Goal: Transaction & Acquisition: Purchase product/service

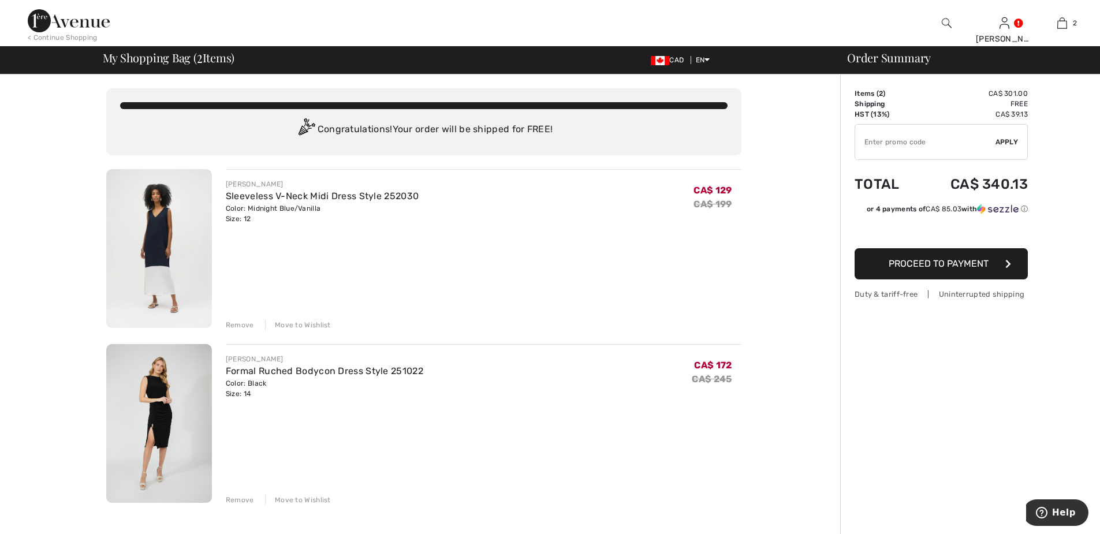
click at [153, 390] on img at bounding box center [159, 423] width 106 height 159
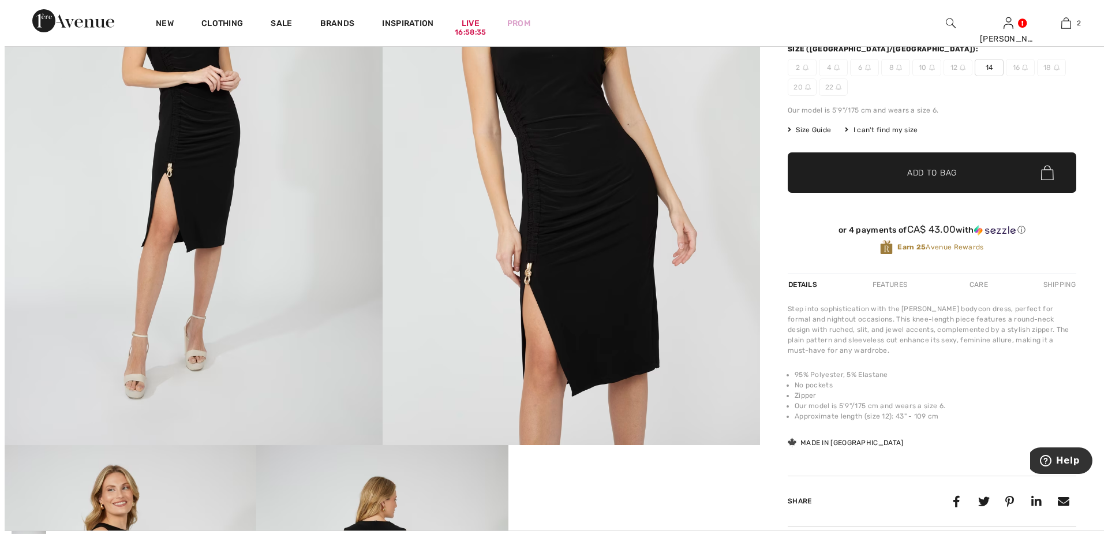
scroll to position [173, 0]
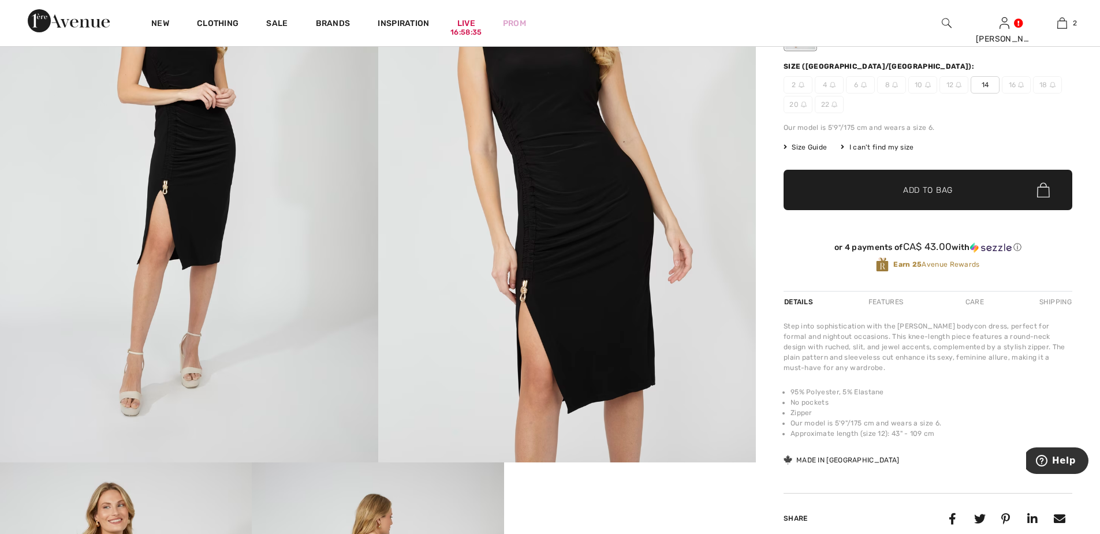
click at [196, 218] on img at bounding box center [189, 179] width 378 height 567
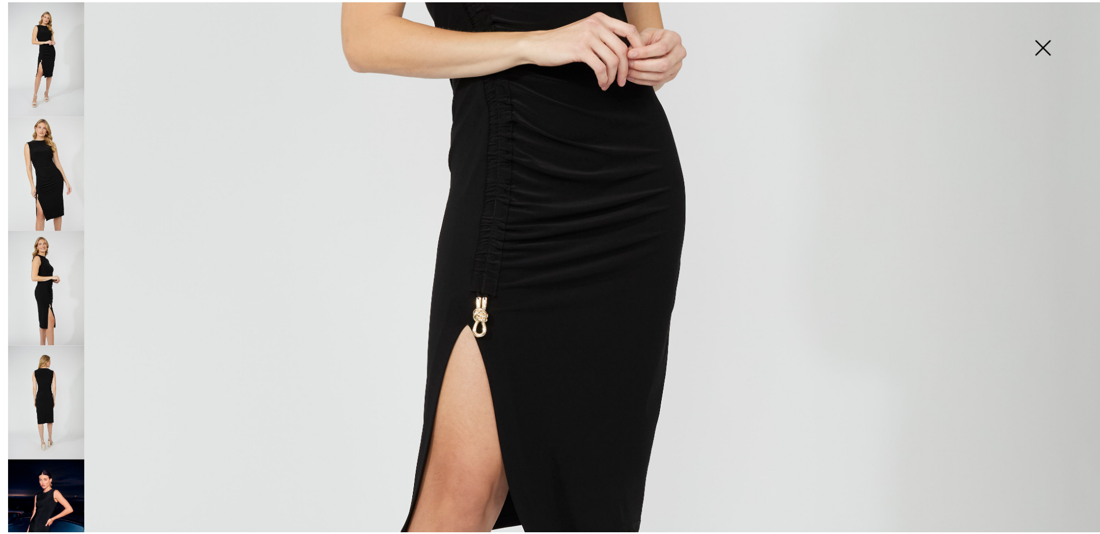
scroll to position [192, 0]
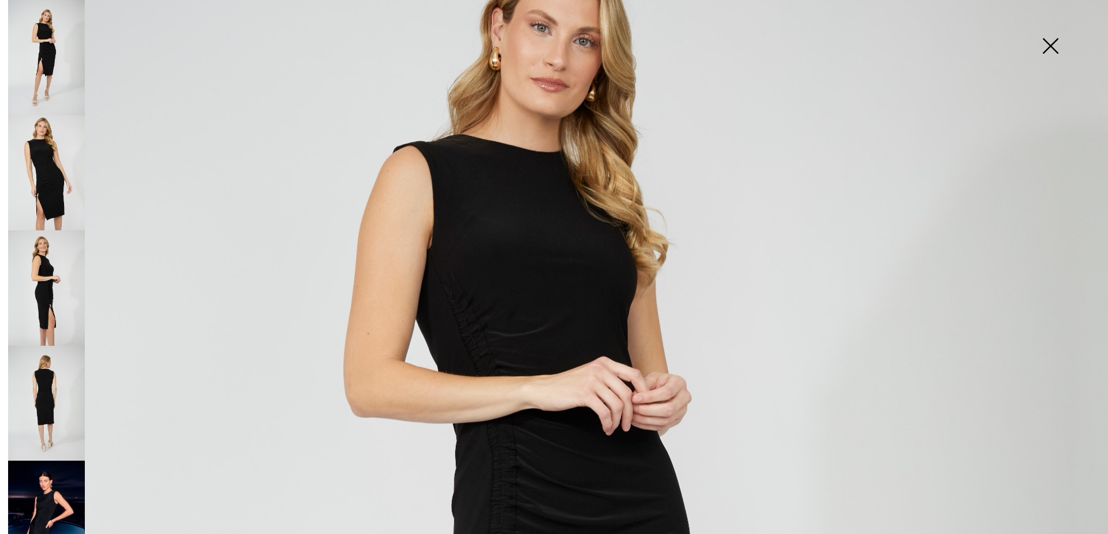
click at [1047, 45] on img at bounding box center [1051, 46] width 58 height 59
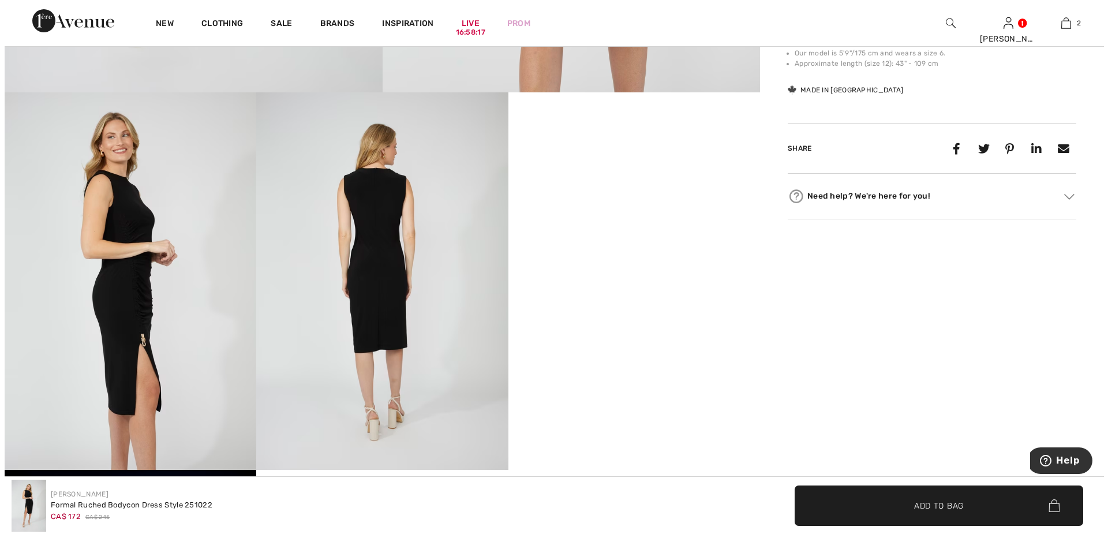
scroll to position [519, 0]
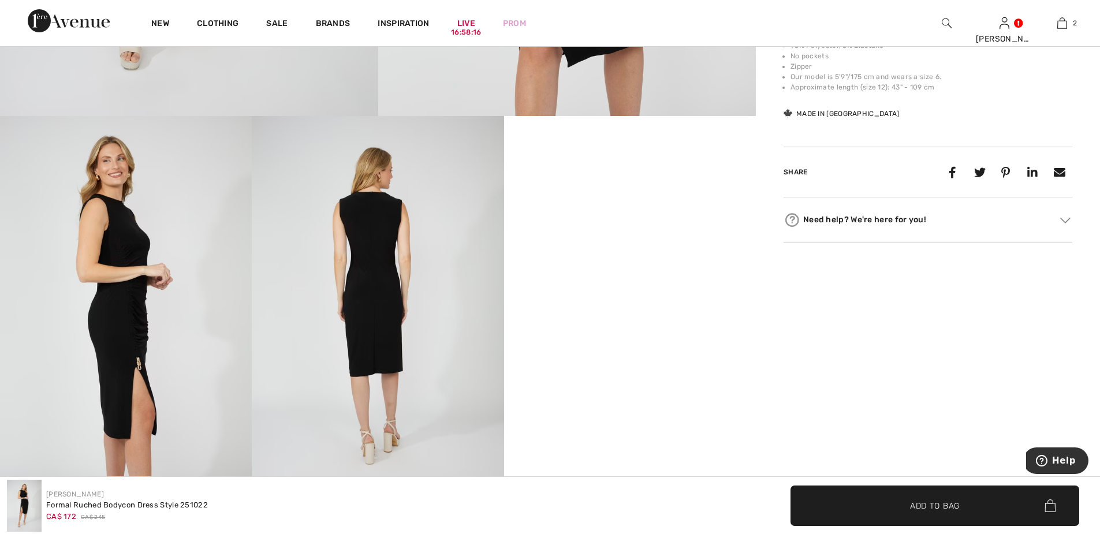
click at [387, 257] on img at bounding box center [378, 304] width 252 height 377
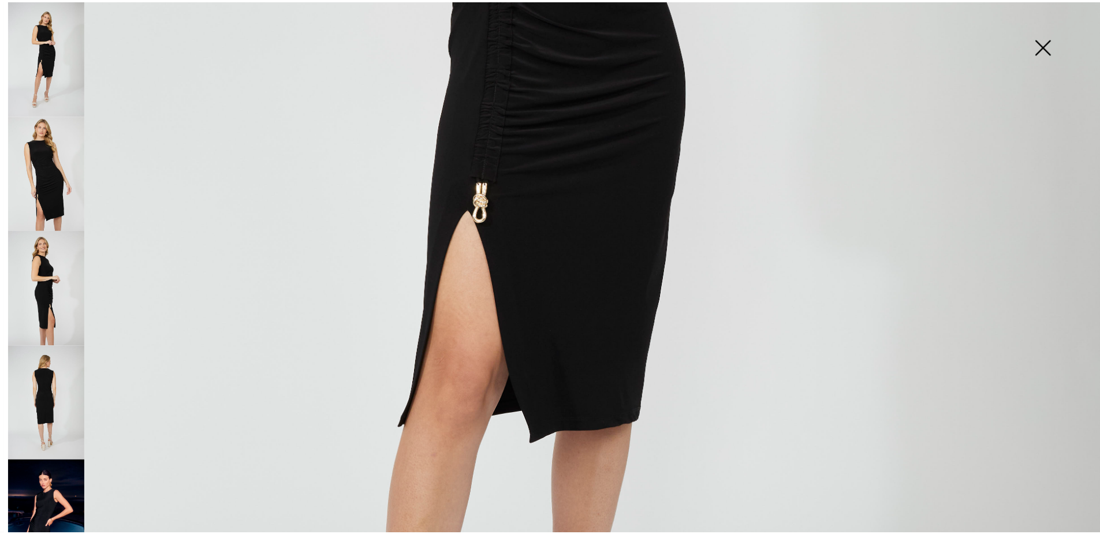
scroll to position [308, 0]
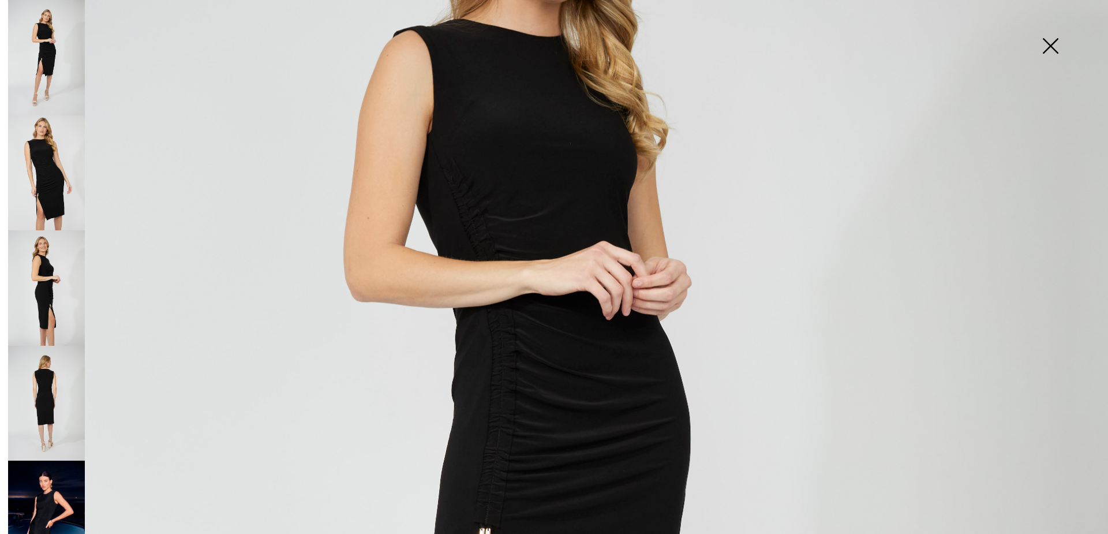
click at [1049, 44] on img at bounding box center [1051, 46] width 58 height 59
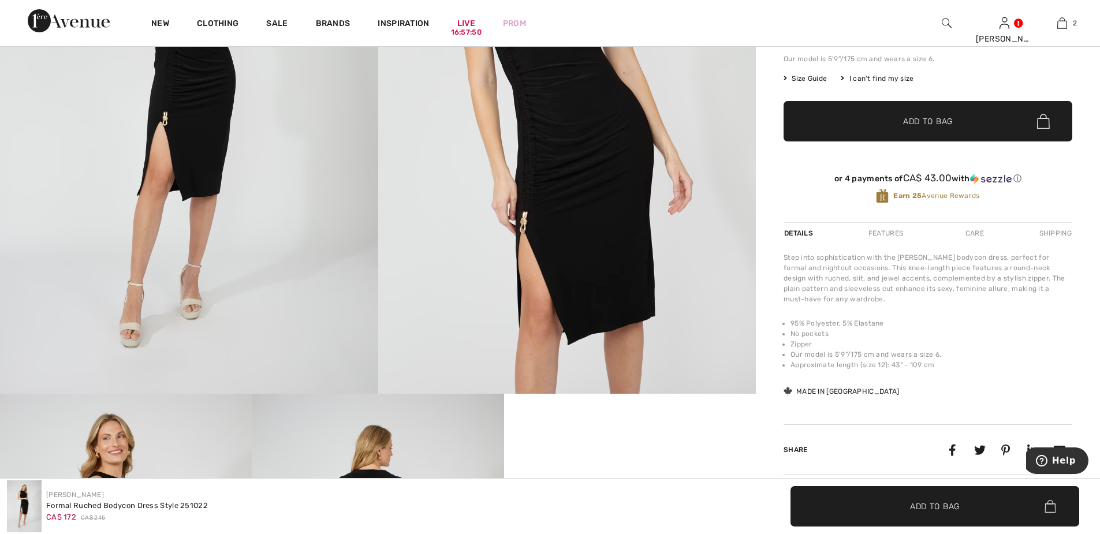
scroll to position [231, 0]
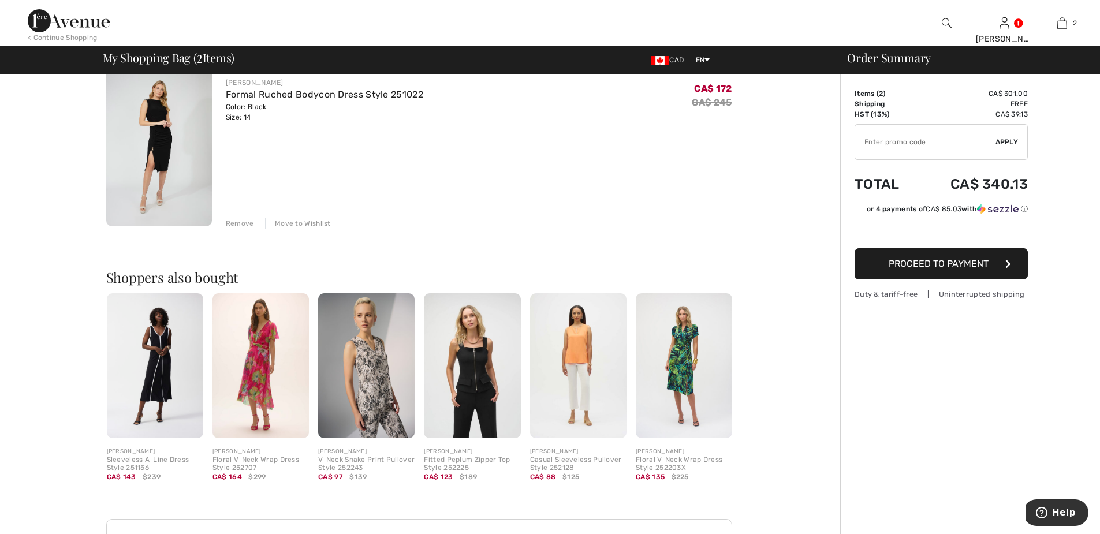
scroll to position [289, 0]
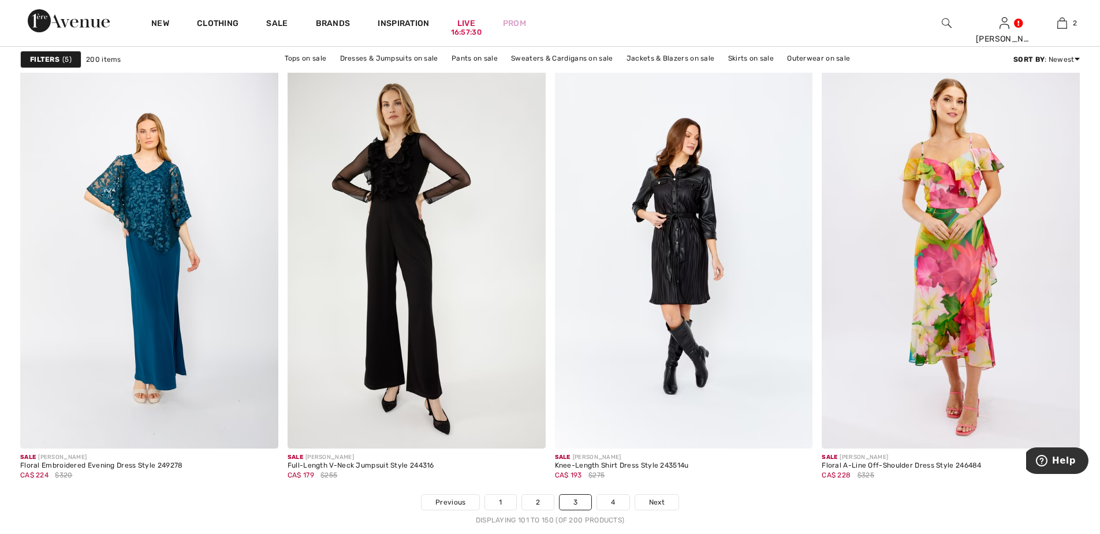
scroll to position [6638, 0]
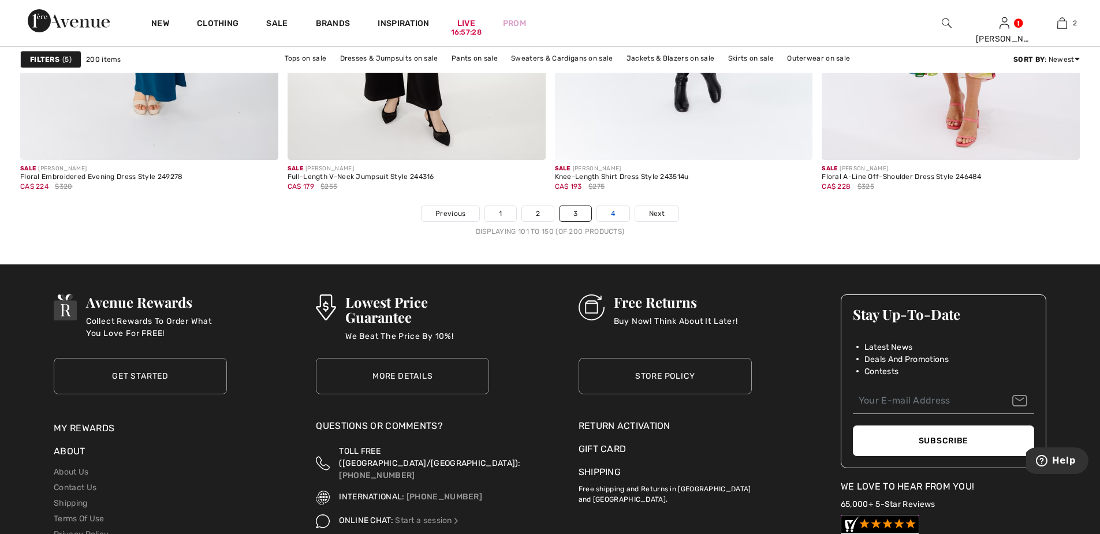
click at [612, 214] on link "4" at bounding box center [613, 213] width 32 height 15
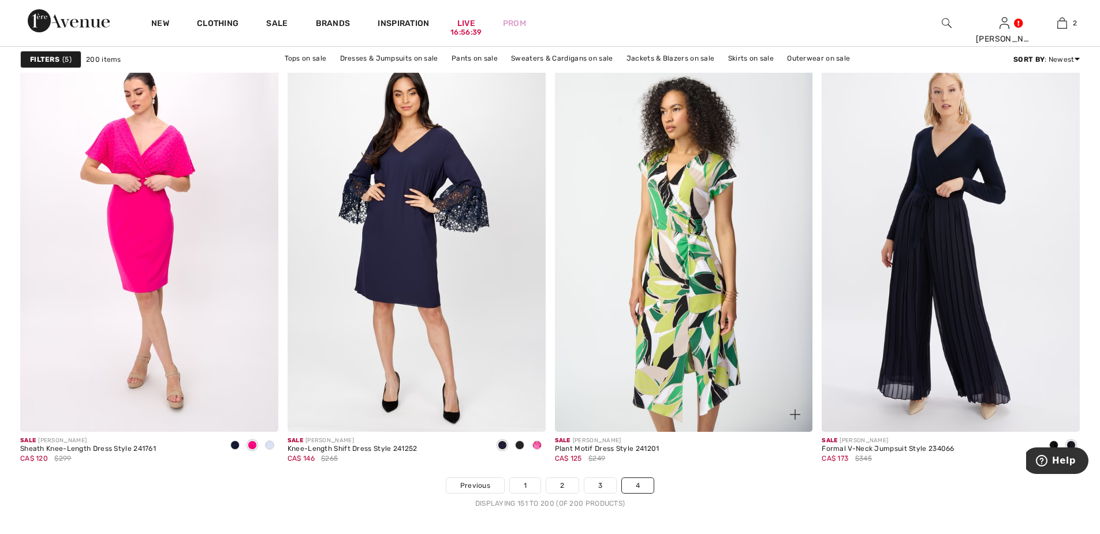
scroll to position [6522, 0]
